Goal: Navigation & Orientation: Find specific page/section

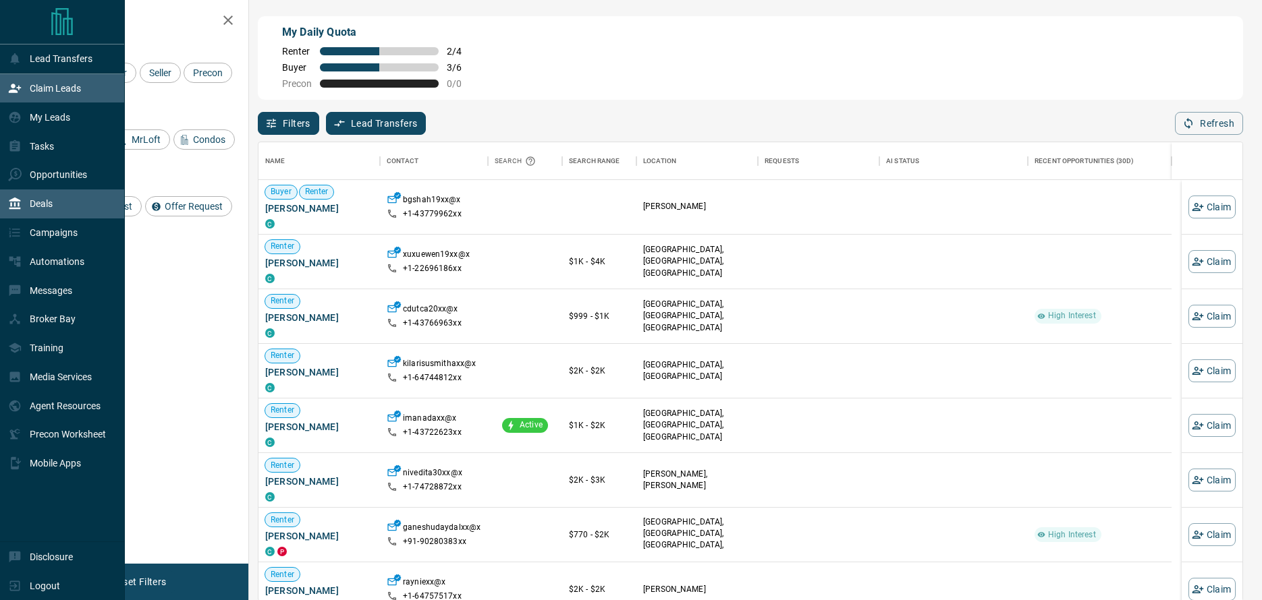
click at [50, 207] on p "Deals" at bounding box center [41, 203] width 23 height 11
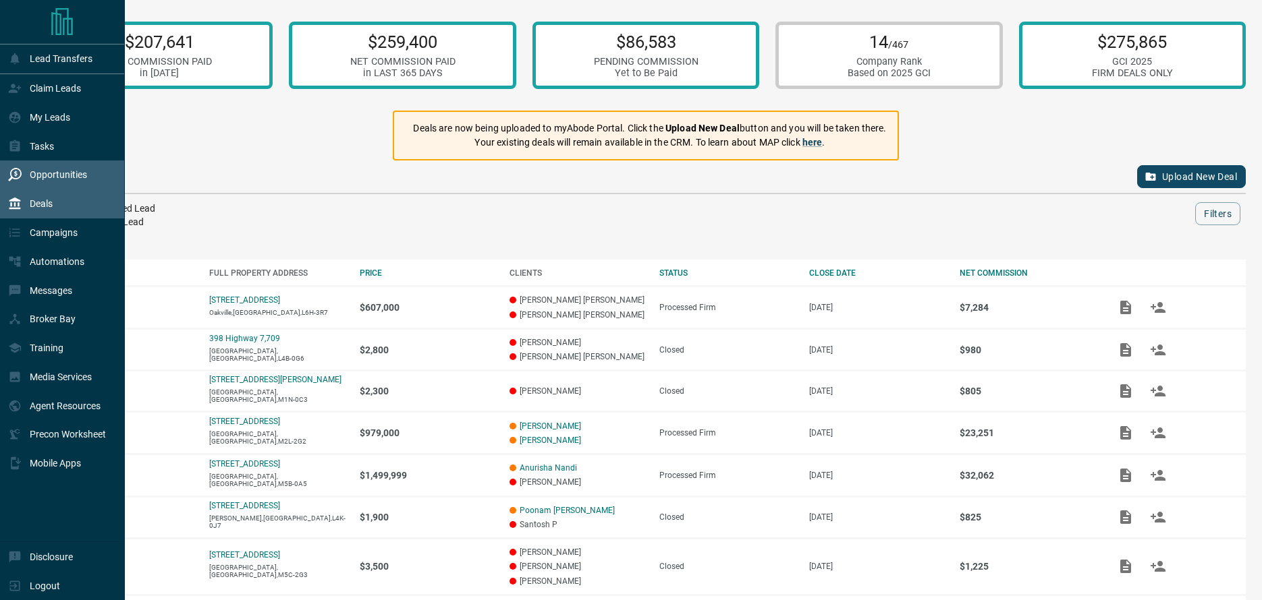
click at [57, 173] on p "Opportunities" at bounding box center [58, 174] width 57 height 11
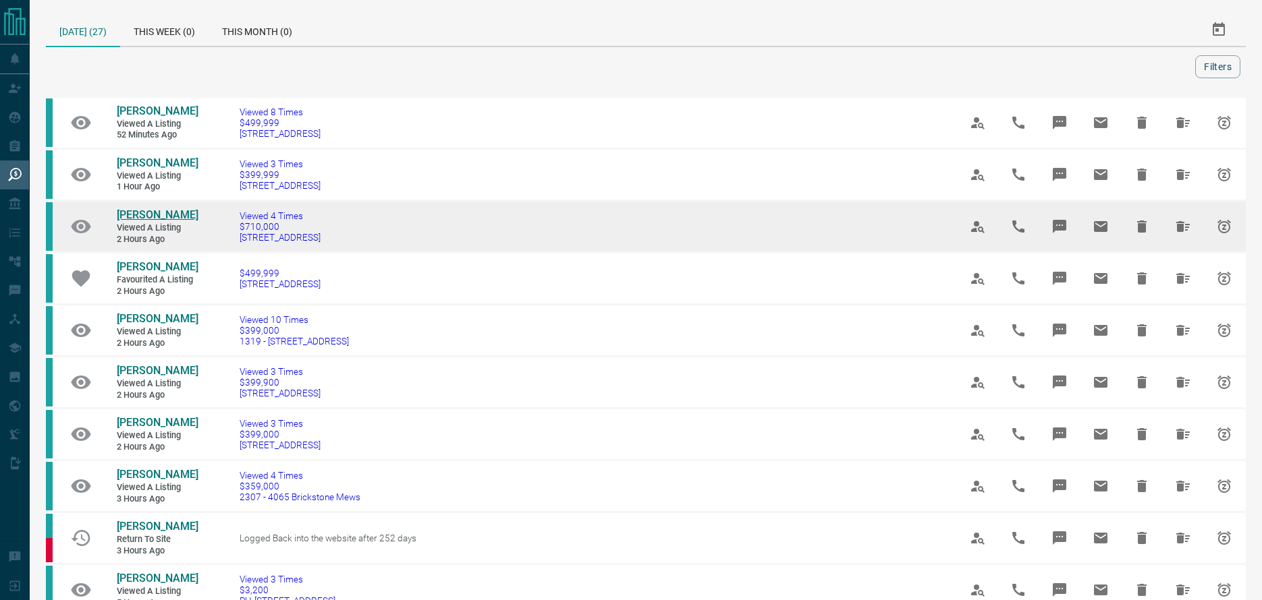
click at [174, 211] on span "[PERSON_NAME]" at bounding box center [158, 214] width 82 height 13
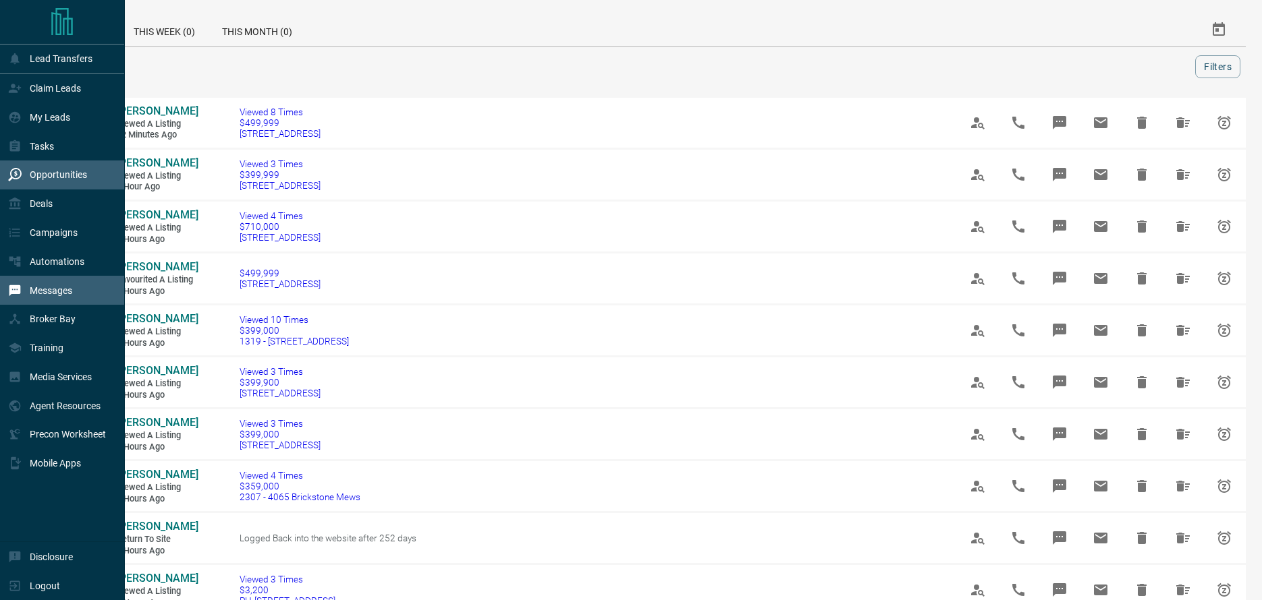
click at [59, 289] on p "Messages" at bounding box center [51, 290] width 43 height 11
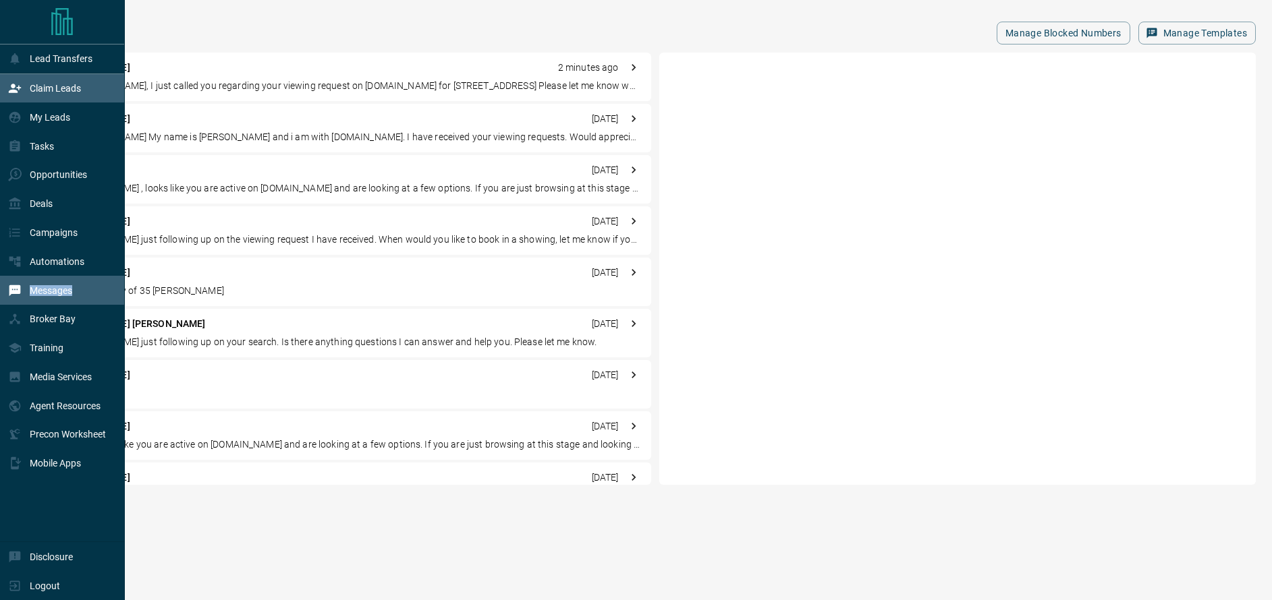
click at [20, 92] on icon at bounding box center [14, 88] width 13 height 13
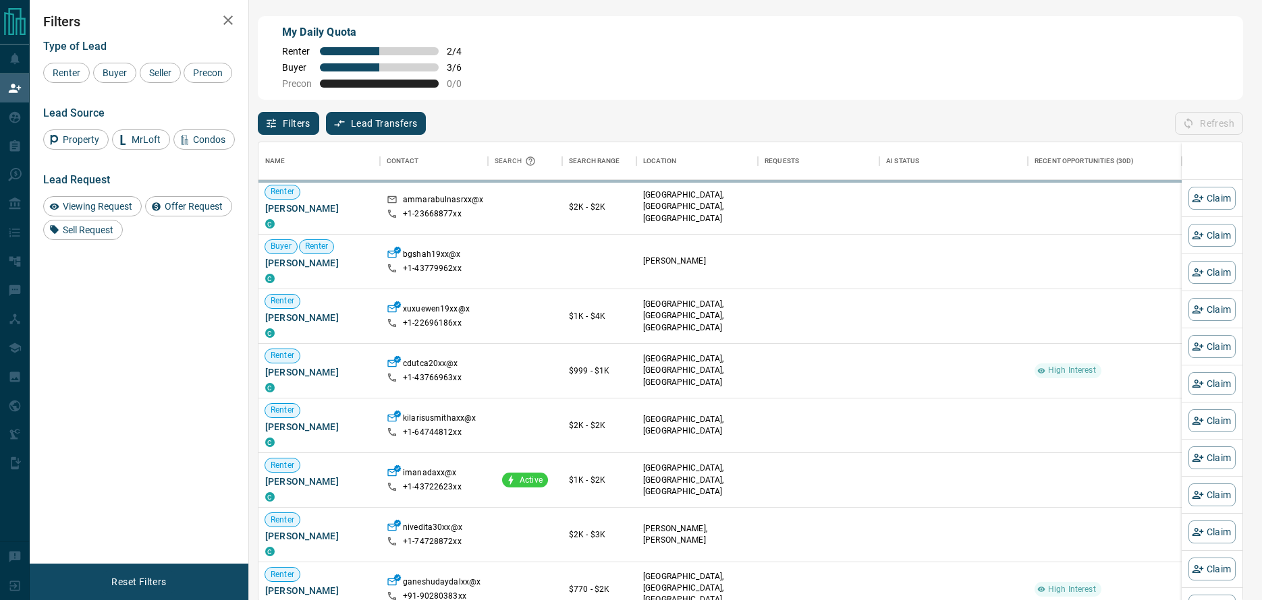
scroll to position [449, 974]
